Goal: Task Accomplishment & Management: Manage account settings

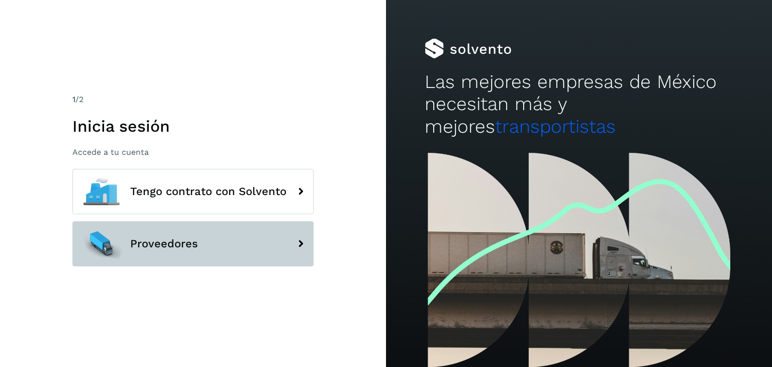
click at [180, 242] on span "Proveedores" at bounding box center [164, 244] width 68 height 12
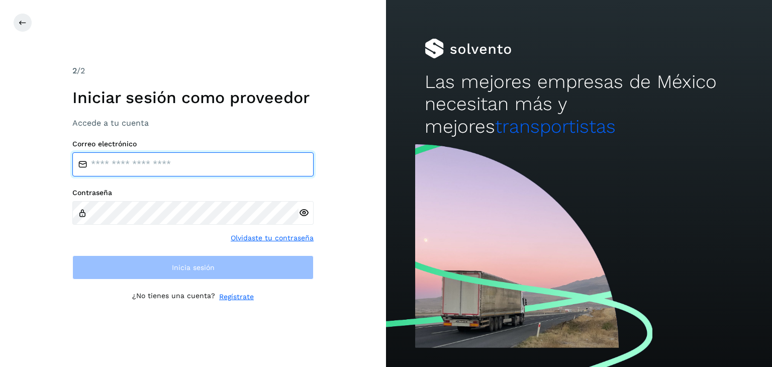
click at [189, 159] on input "email" at bounding box center [192, 164] width 241 height 24
type input "**********"
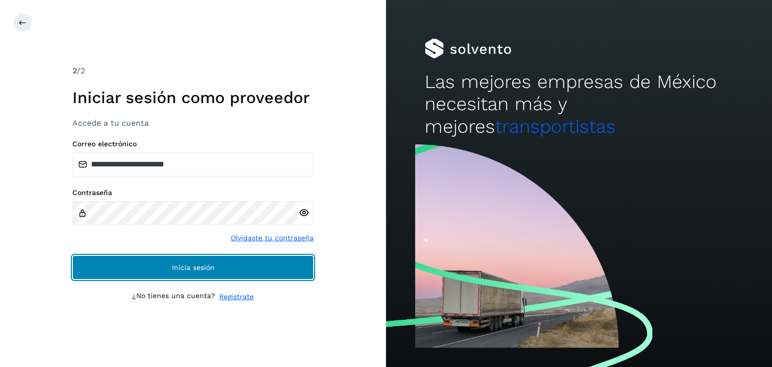
click at [209, 266] on span "Inicia sesión" at bounding box center [193, 267] width 43 height 7
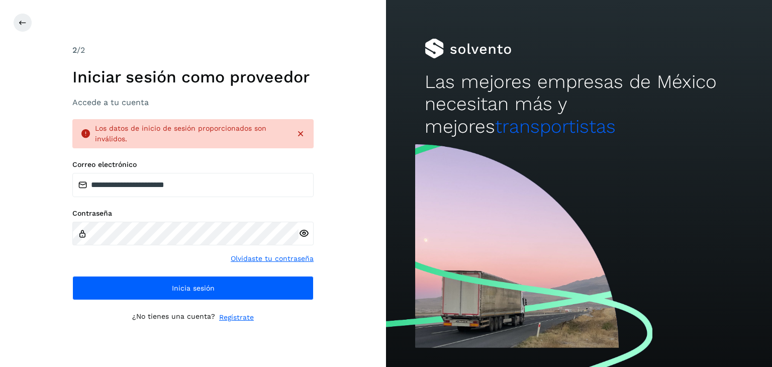
click at [305, 230] on icon at bounding box center [303, 233] width 11 height 11
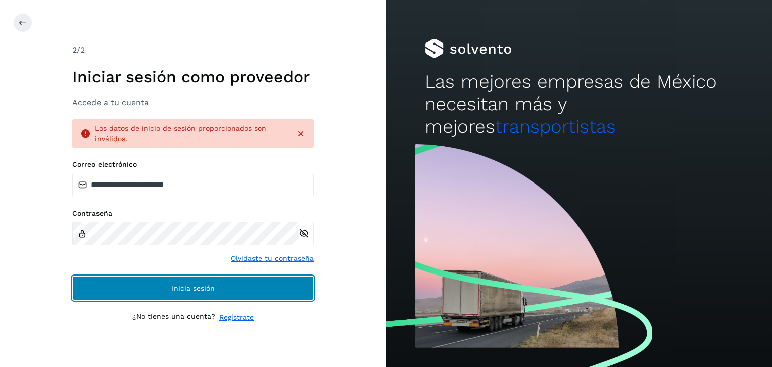
click at [233, 291] on button "Inicia sesión" at bounding box center [192, 288] width 241 height 24
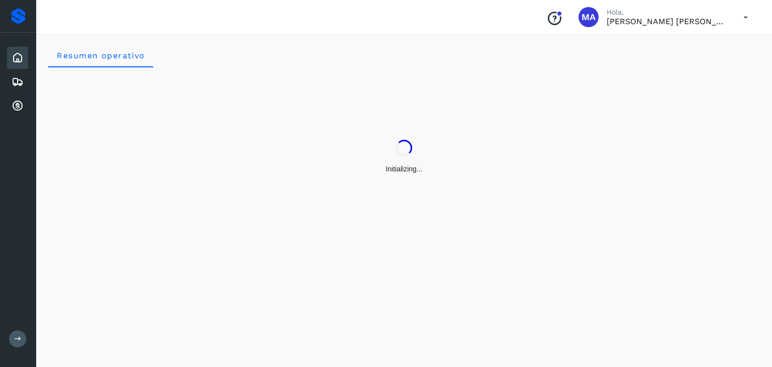
click at [211, 288] on div "Resumen operativo" at bounding box center [404, 199] width 736 height 336
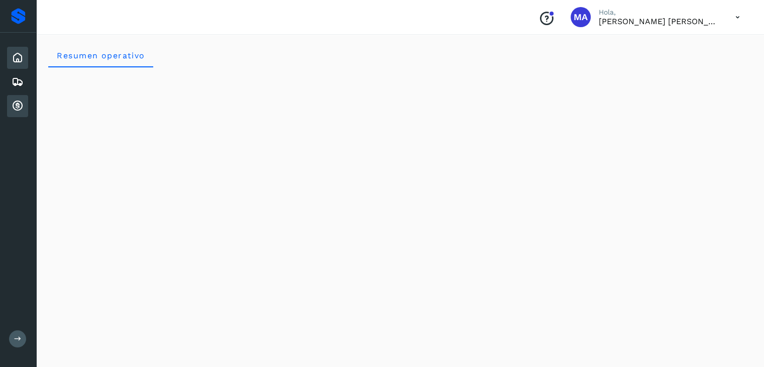
click at [18, 105] on icon at bounding box center [18, 106] width 12 height 12
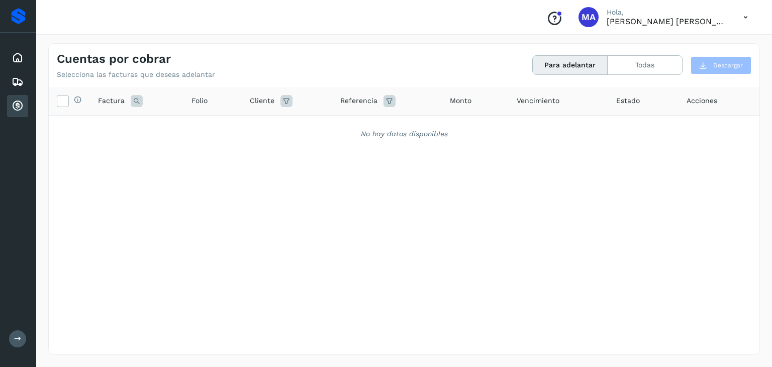
click at [656, 76] on div "Cuentas por cobrar Selecciona las facturas que deseas adelantar Para adelantar …" at bounding box center [404, 61] width 710 height 35
click at [645, 63] on button "Todas" at bounding box center [644, 65] width 74 height 19
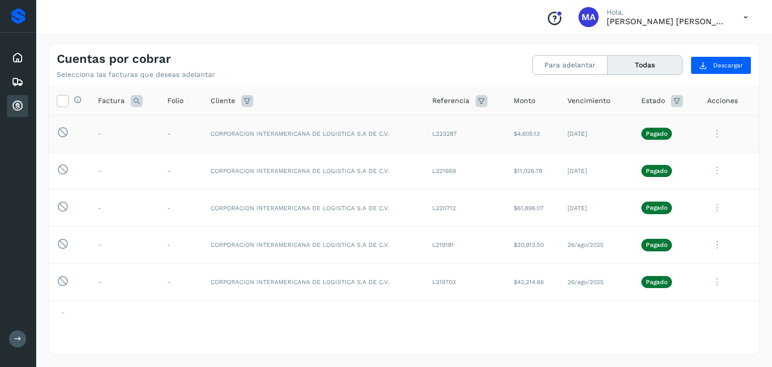
click at [521, 134] on td "$4,605.13" at bounding box center [532, 133] width 54 height 37
click at [579, 64] on button "Para adelantar" at bounding box center [570, 65] width 75 height 19
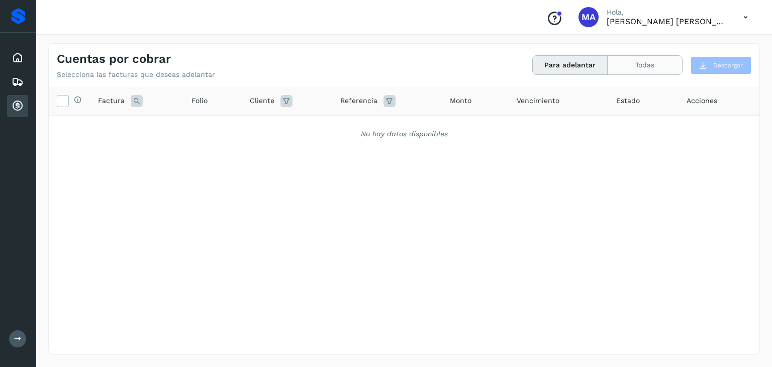
click at [647, 61] on button "Todas" at bounding box center [644, 65] width 74 height 19
